Goal: Transaction & Acquisition: Purchase product/service

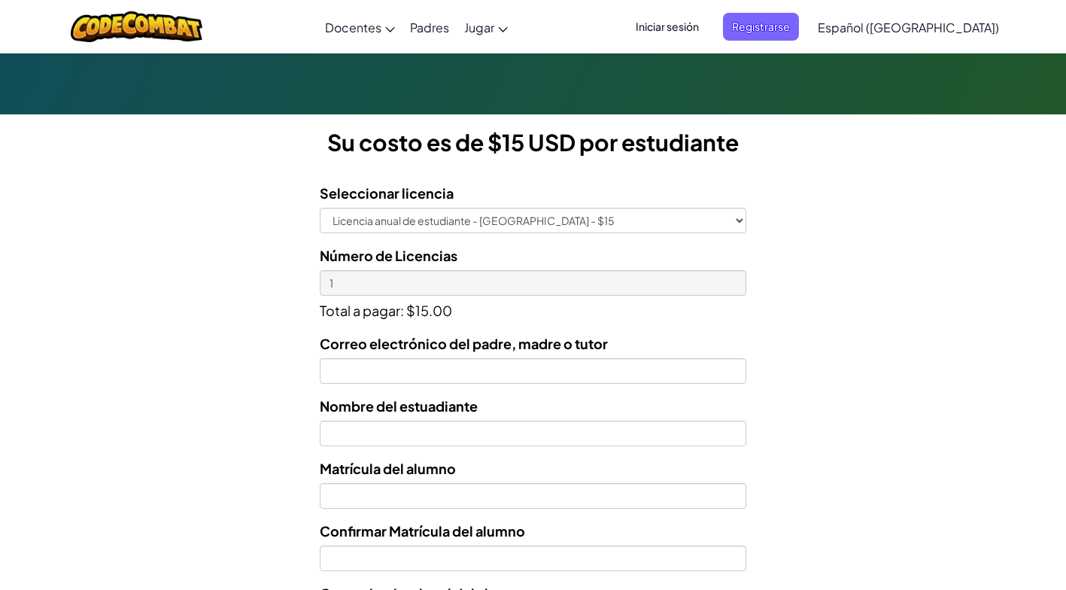
scroll to position [362, 0]
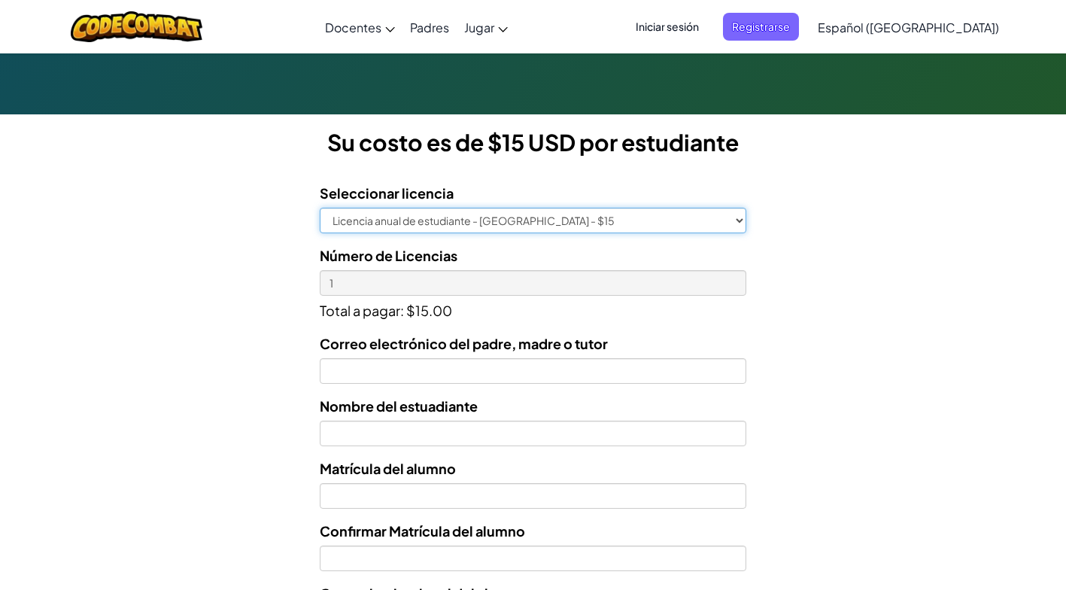
click at [721, 220] on select "Licencia anual de estudiante - [GEOGRAPHIC_DATA] - $15" at bounding box center [533, 221] width 426 height 26
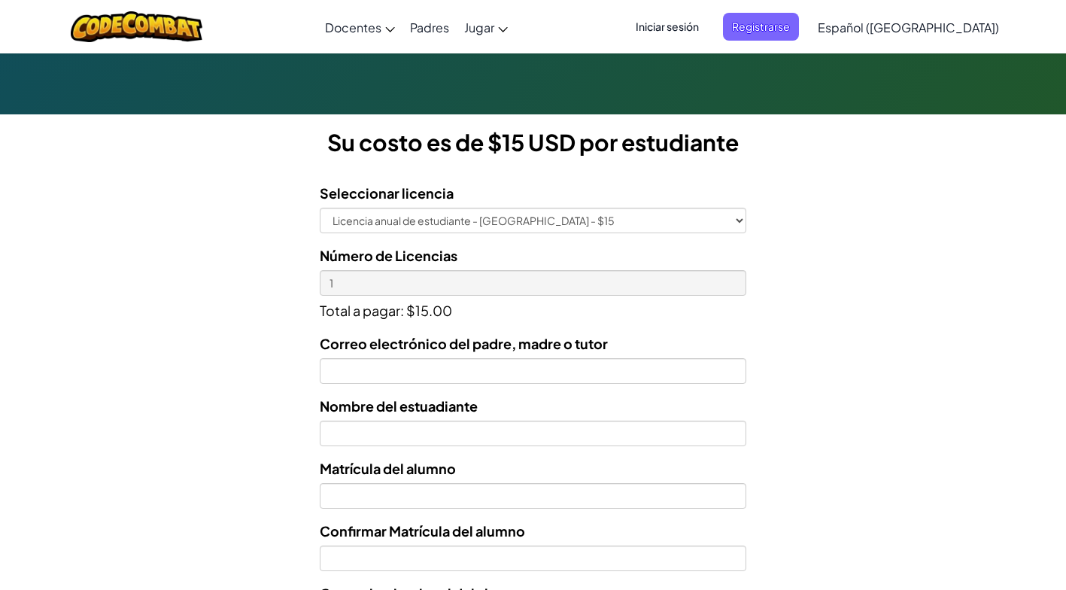
click at [857, 223] on div "Licencias de Estudiantes Tecmilenio se asoció con CodeCombat para ofrecer educa…" at bounding box center [533, 258] width 1066 height 1113
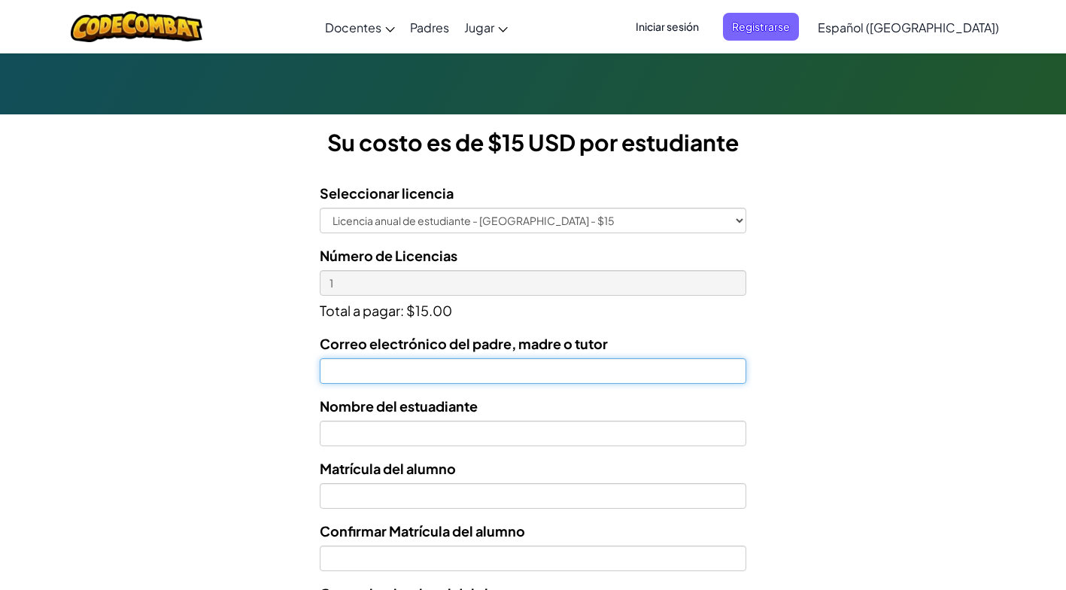
click at [696, 372] on input "Correo electrónico del padre, madre o tutor" at bounding box center [533, 371] width 426 height 26
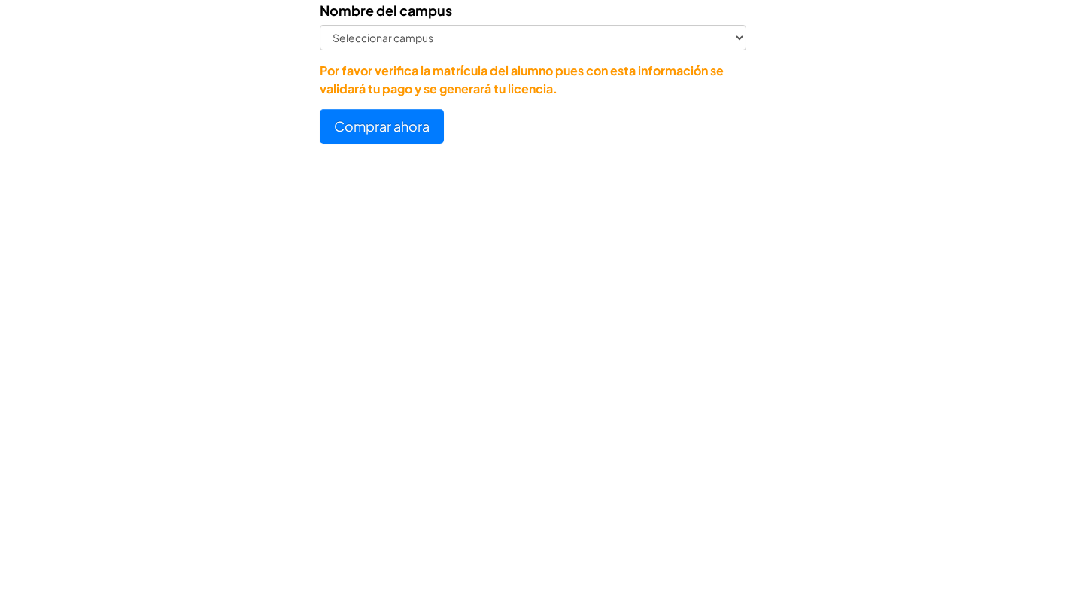
scroll to position [681, 0]
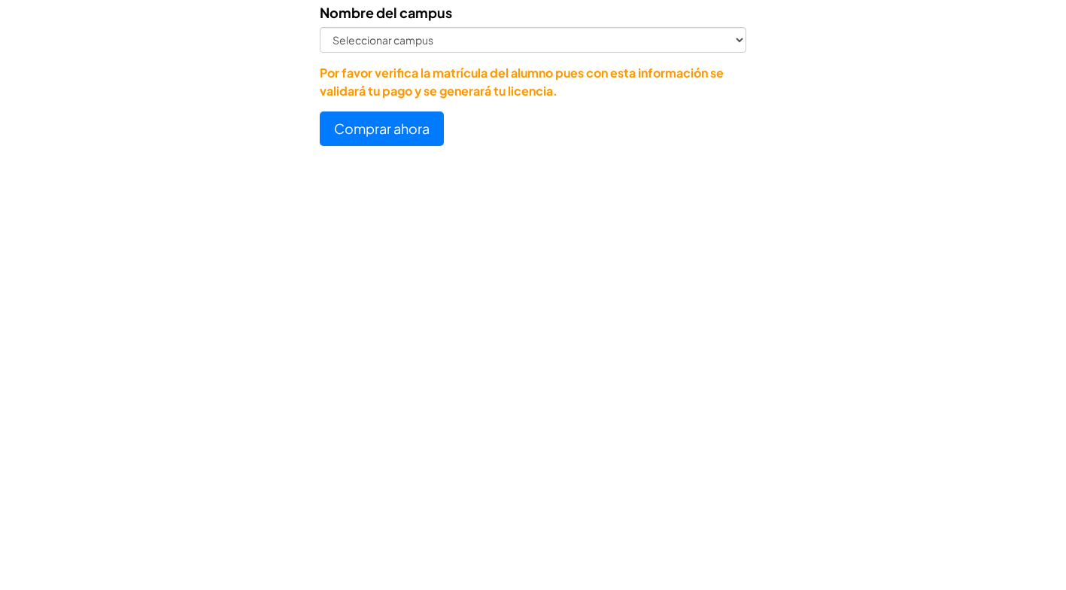
click at [418, 454] on button "Comprar ahora" at bounding box center [382, 452] width 124 height 35
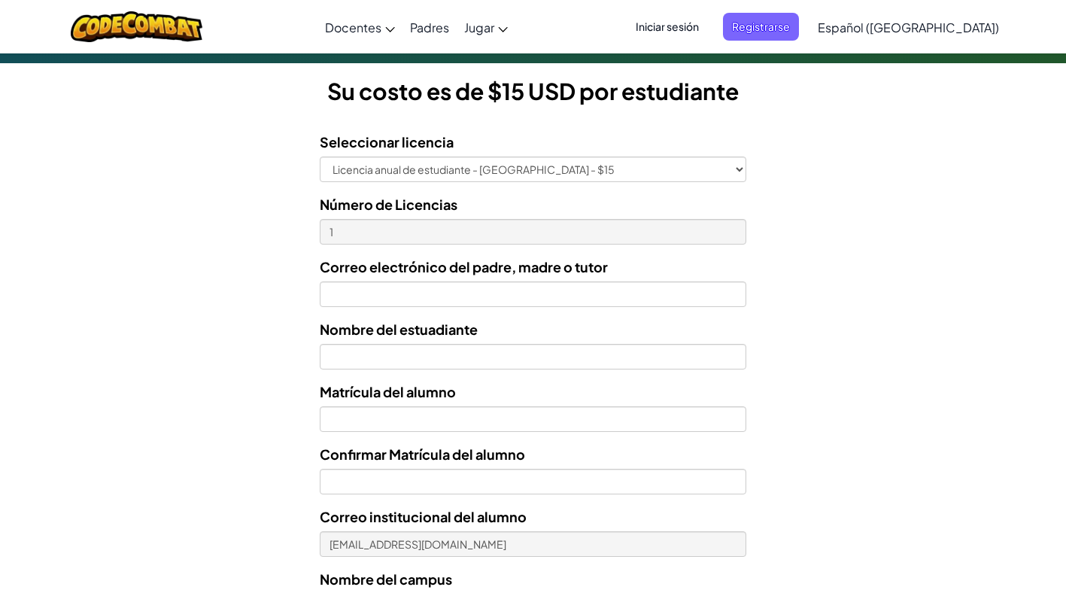
scroll to position [409, 0]
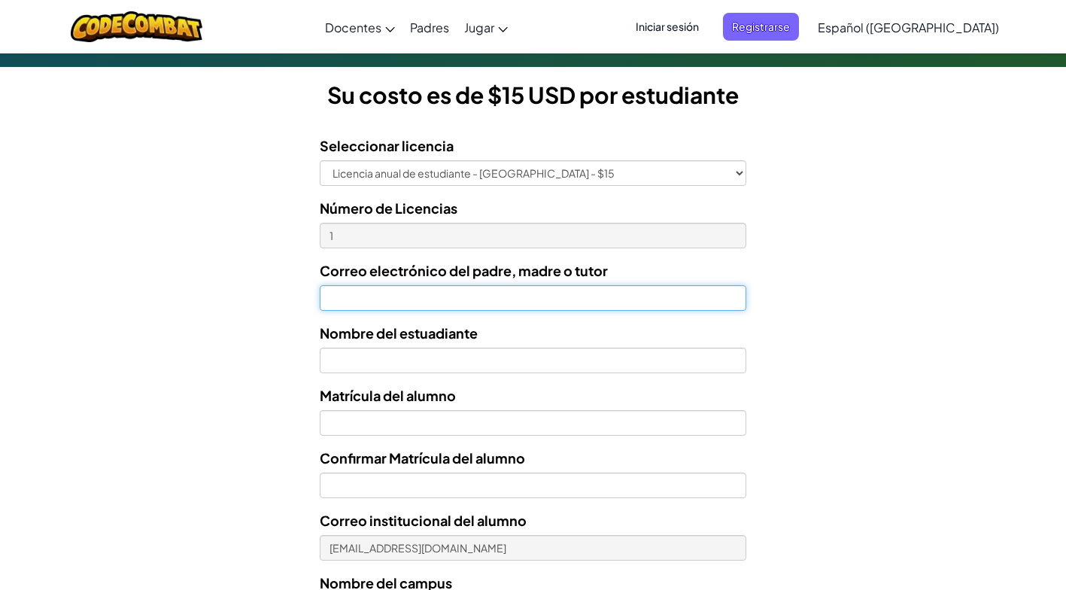
click at [614, 295] on input "Correo electrónico del padre, madre o tutor" at bounding box center [533, 298] width 426 height 26
type input "[EMAIL_ADDRESS][DOMAIN_NAME]"
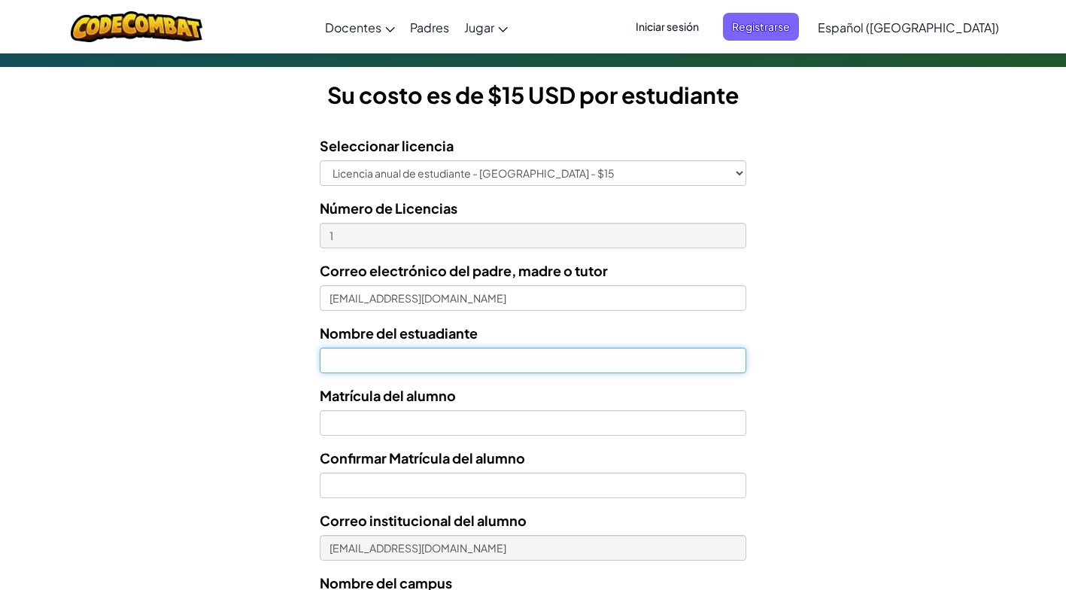
click at [677, 356] on input "text" at bounding box center [533, 360] width 426 height 26
type input "[PERSON_NAME] de [PERSON_NAME]"
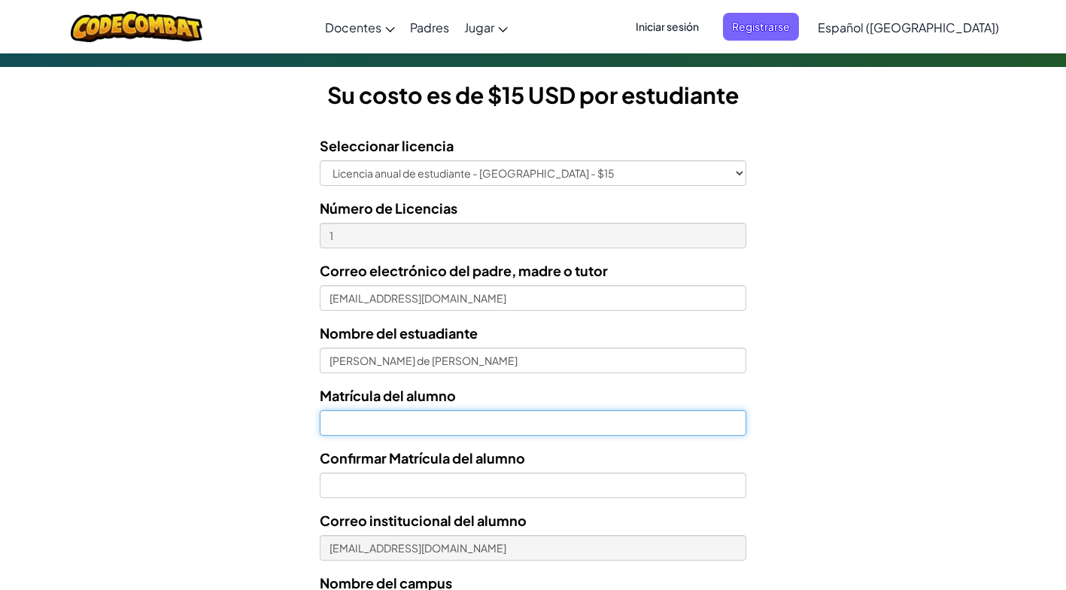
click at [616, 426] on input "Nombre del estuadiante" at bounding box center [533, 423] width 426 height 26
type input "al07166290"
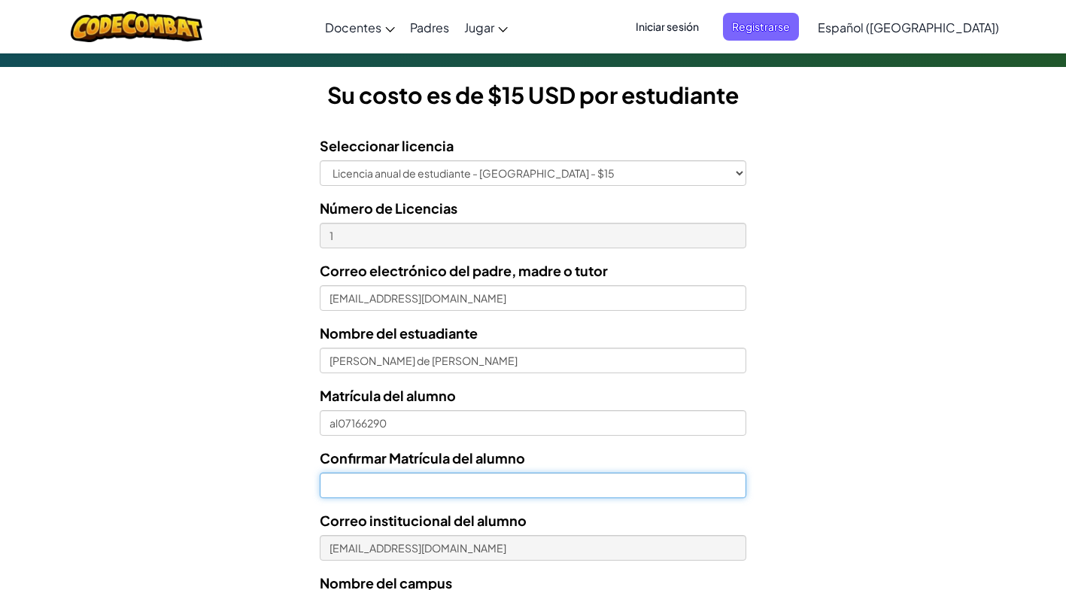
click at [694, 487] on input "Confirmar Matrícula del alumno" at bounding box center [533, 485] width 426 height 26
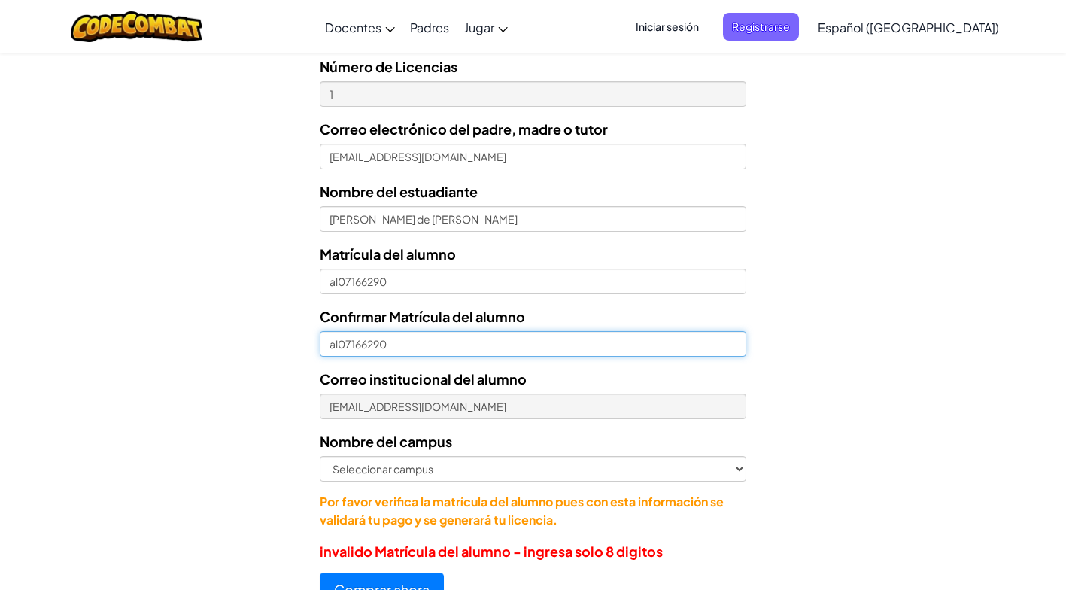
scroll to position [552, 0]
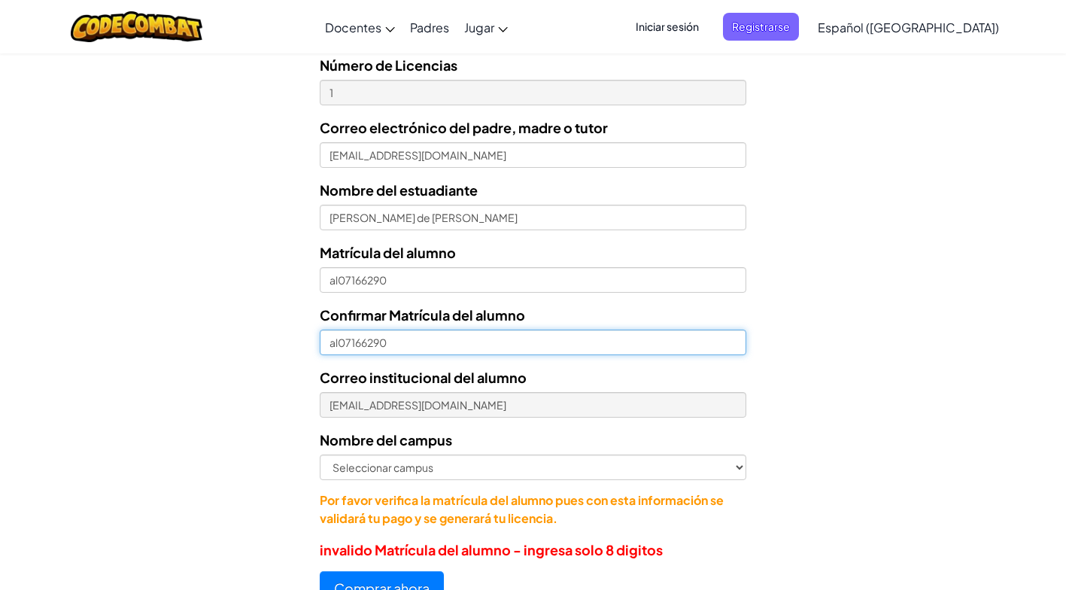
type input "al07166290"
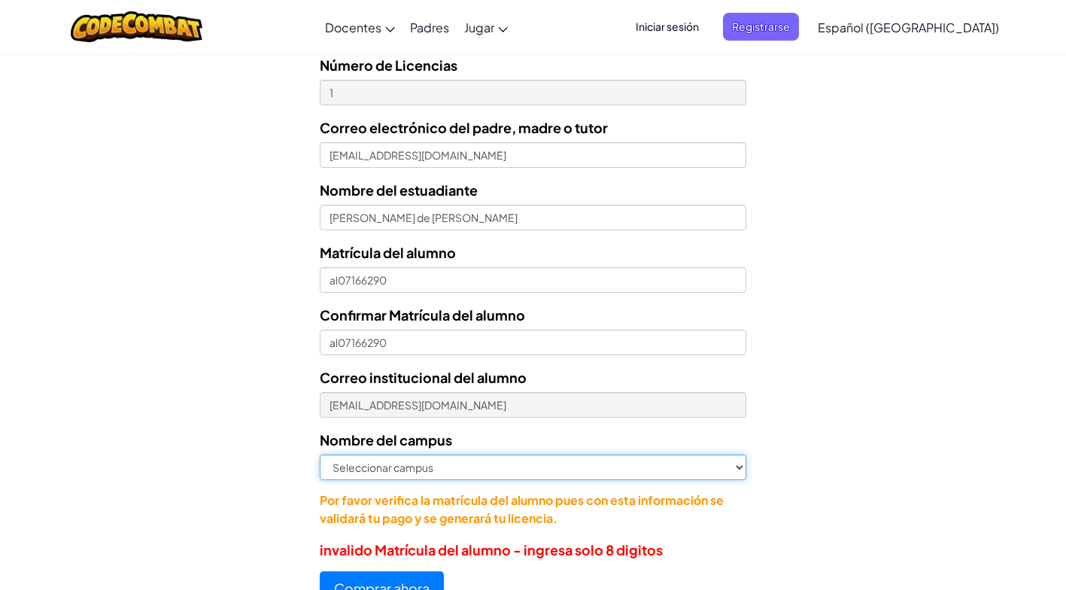
click at [722, 475] on select "Seleccionar campus [GEOGRAPHIC_DATA] Central [GEOGRAPHIC_DATA] [GEOGRAPHIC_DATA…" at bounding box center [533, 467] width 426 height 26
select select "Mazatlán"
click at [320, 454] on select "Seleccionar campus [GEOGRAPHIC_DATA] Central [GEOGRAPHIC_DATA] [GEOGRAPHIC_DATA…" at bounding box center [533, 467] width 426 height 26
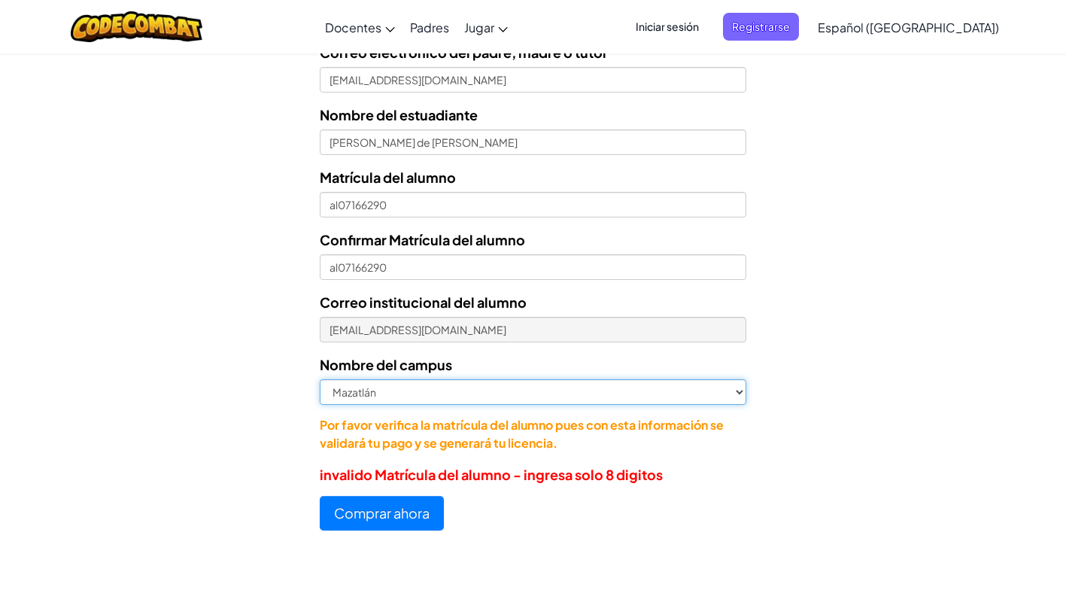
scroll to position [631, 0]
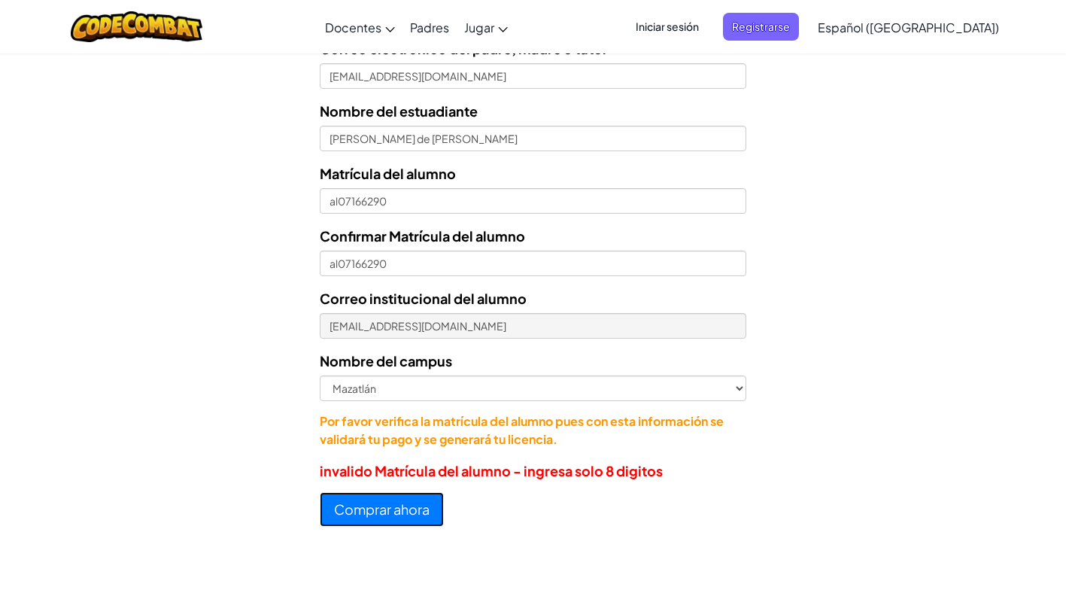
click at [341, 516] on button "Comprar ahora" at bounding box center [382, 509] width 124 height 35
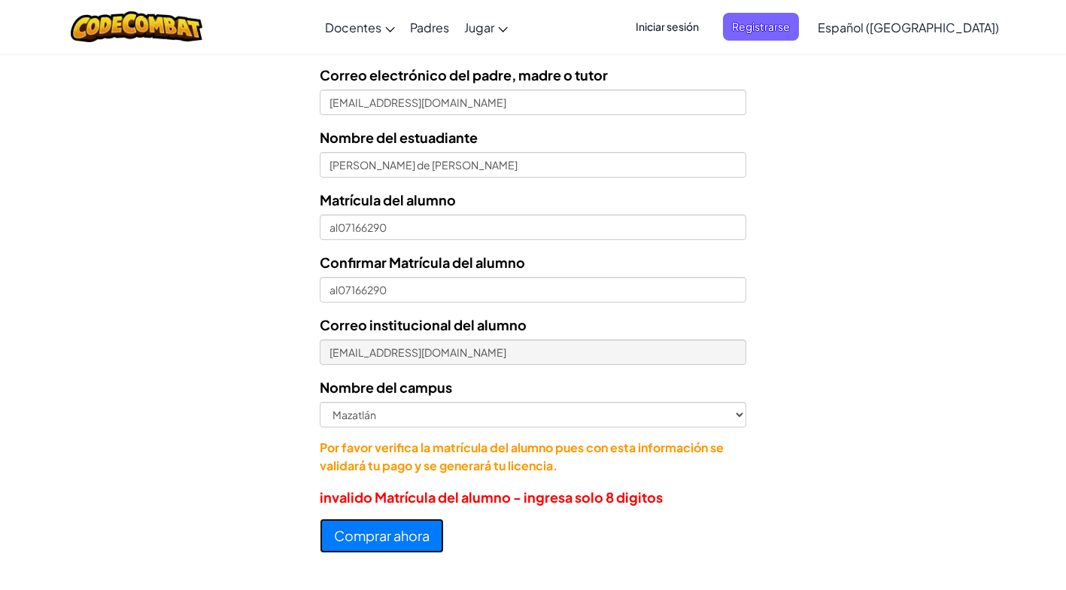
scroll to position [609, 0]
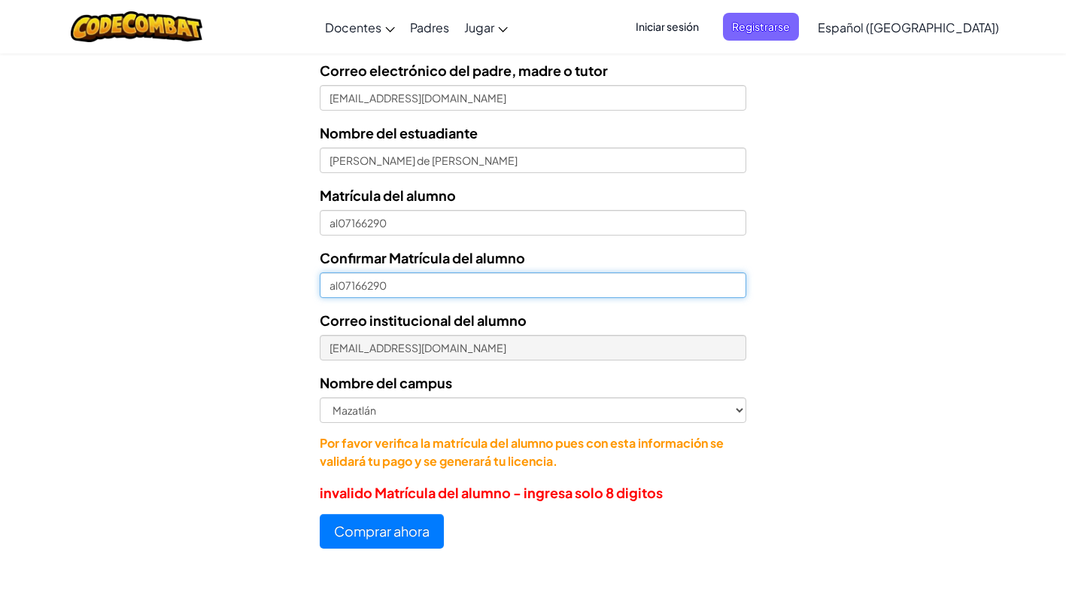
click at [558, 287] on input "al07166290" at bounding box center [533, 285] width 426 height 26
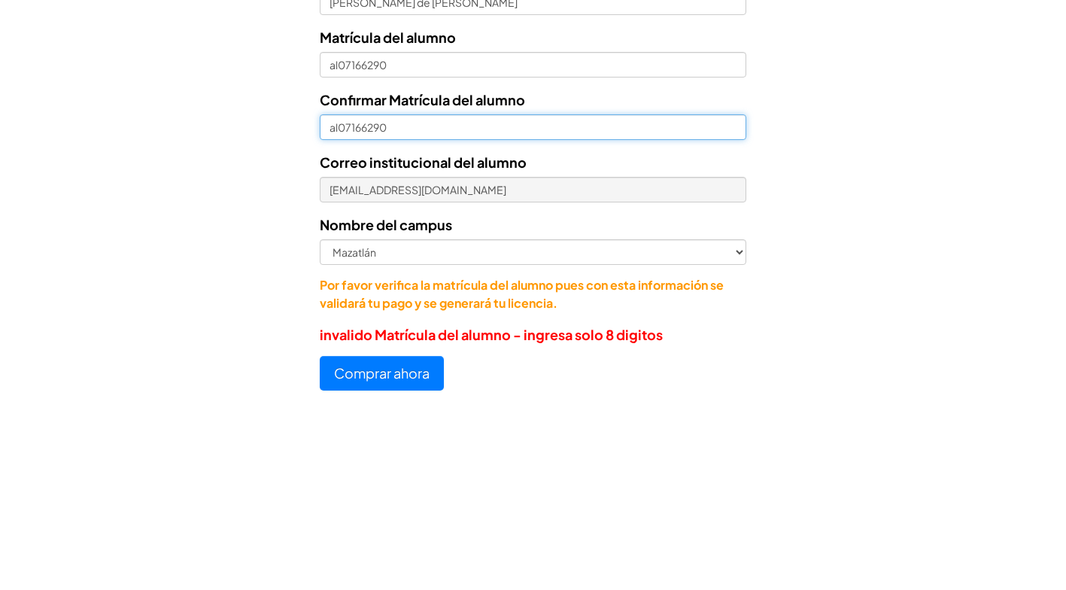
click at [331, 287] on input "al07166290" at bounding box center [533, 285] width 426 height 26
click at [345, 285] on input "al07166290" at bounding box center [533, 285] width 426 height 26
click at [334, 284] on input "al07166290" at bounding box center [533, 285] width 426 height 26
click at [331, 281] on input "al07166290" at bounding box center [533, 285] width 426 height 26
click at [338, 278] on input "al07166290" at bounding box center [533, 285] width 426 height 26
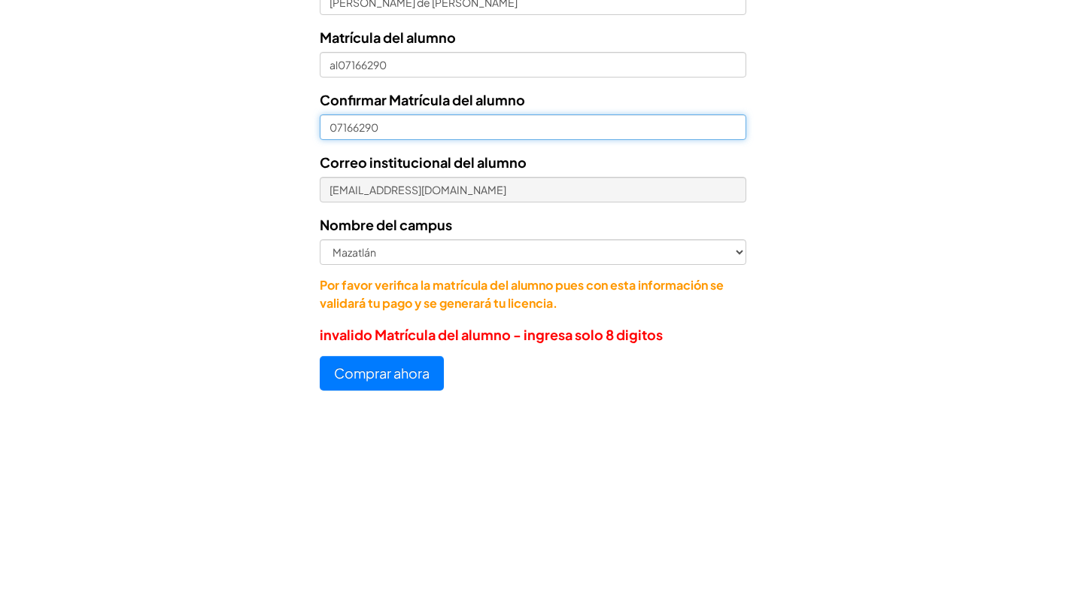
type input "07166290"
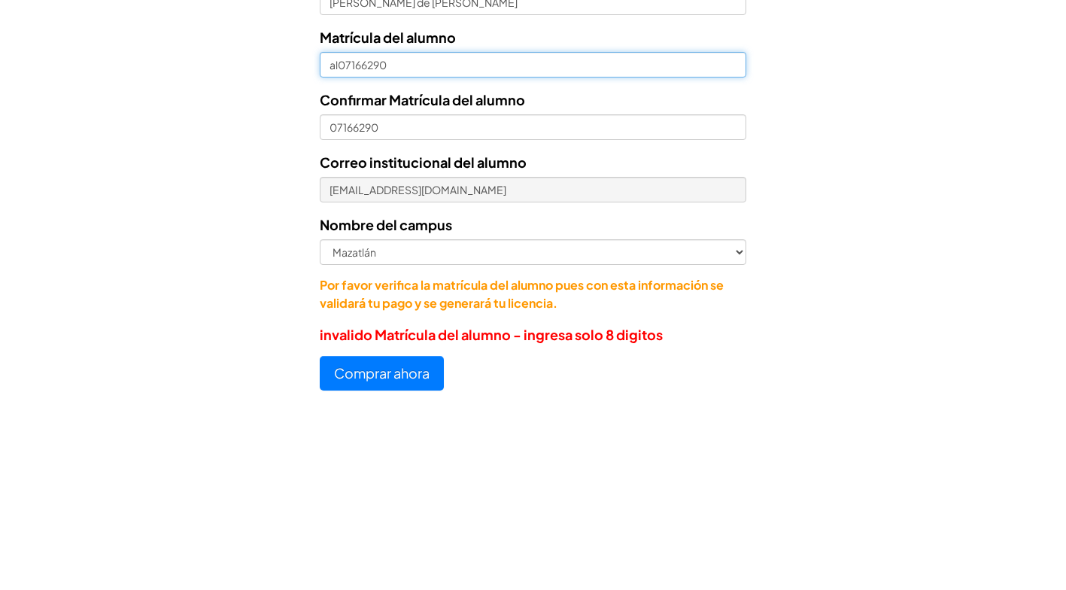
click at [333, 223] on input "al07166290" at bounding box center [533, 223] width 426 height 26
click at [332, 220] on input "l07166290" at bounding box center [533, 223] width 426 height 26
type input "07166290"
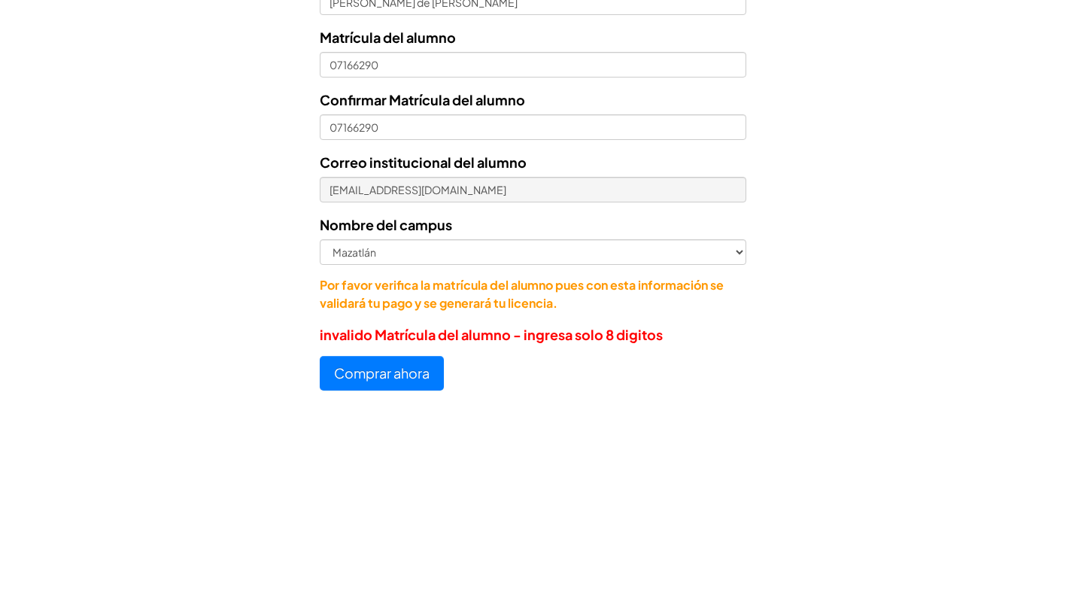
click at [999, 355] on div "Licencias de Estudiantes Tecmilenio se asoció con CodeCombat para ofrecer educa…" at bounding box center [533, 15] width 1066 height 1120
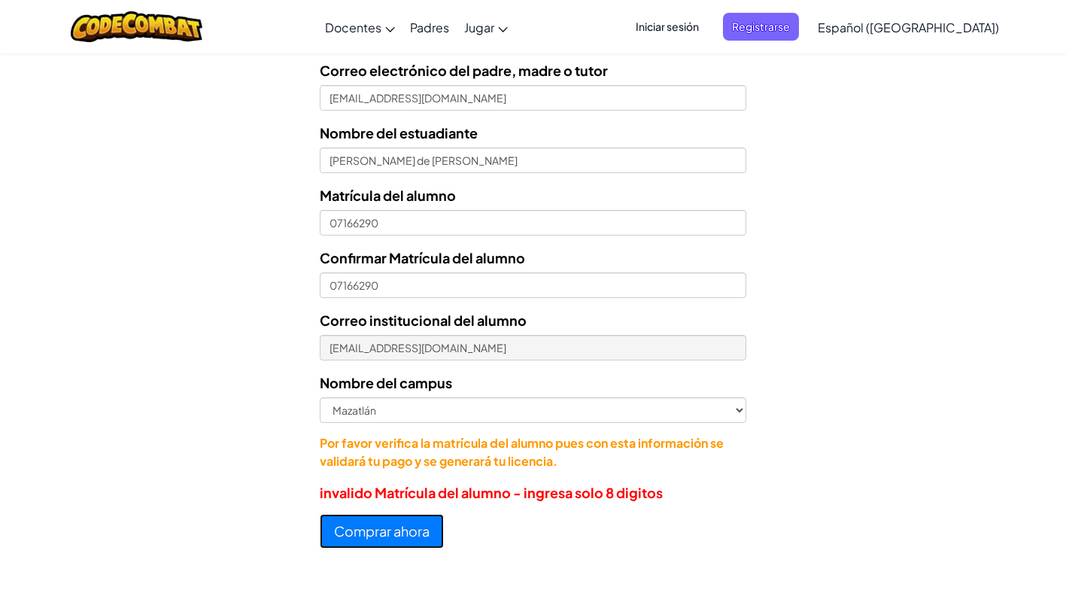
click at [347, 530] on button "Comprar ahora" at bounding box center [382, 531] width 124 height 35
